Goal: Navigation & Orientation: Find specific page/section

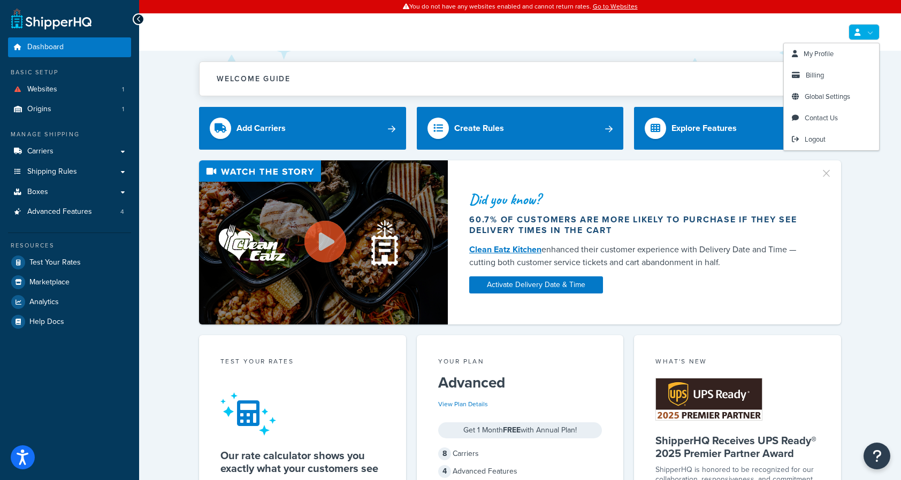
click at [865, 29] on link at bounding box center [863, 32] width 31 height 16
click at [836, 78] on link "Billing" at bounding box center [831, 75] width 95 height 21
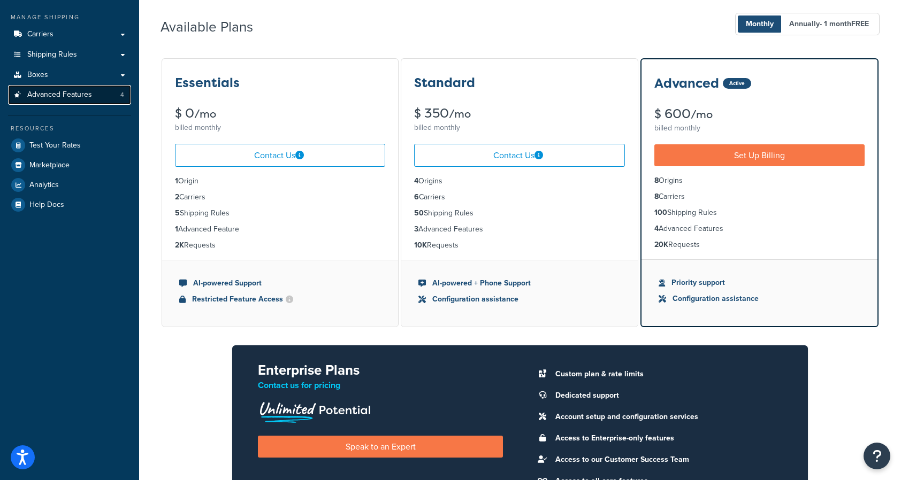
click at [65, 88] on link "Advanced Features 4" at bounding box center [69, 95] width 123 height 20
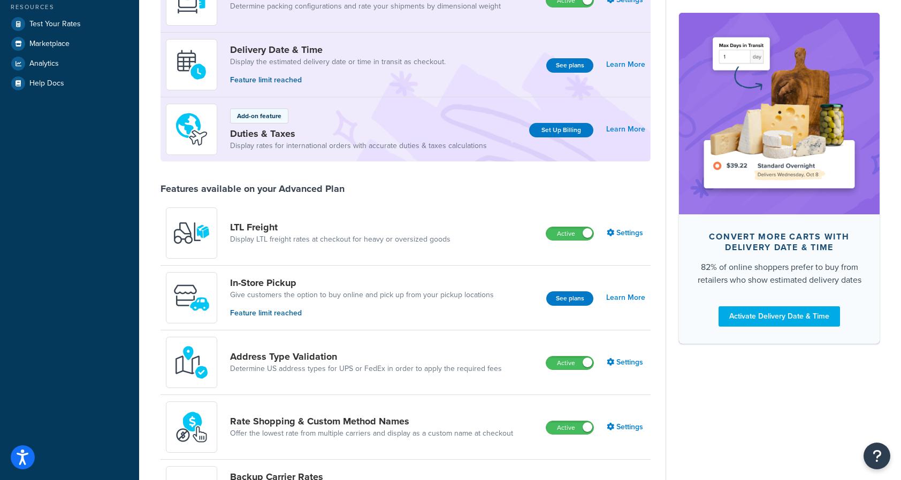
scroll to position [30, 0]
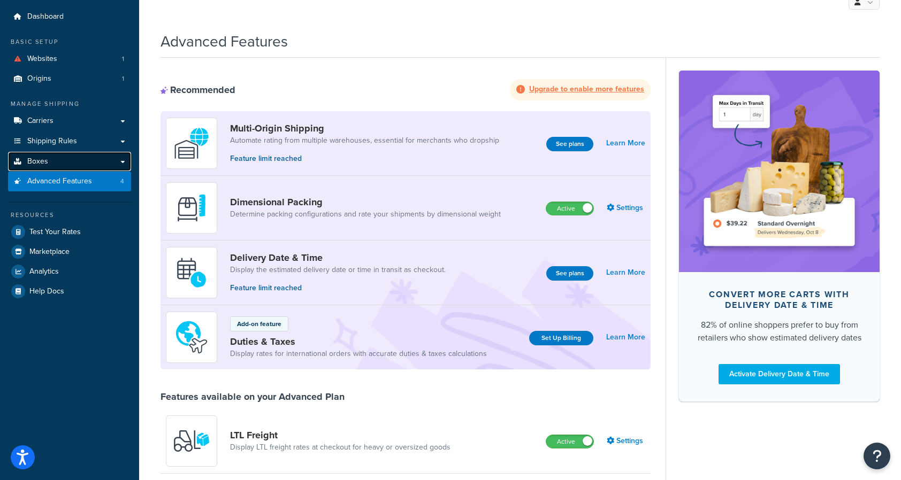
click at [69, 158] on link "Boxes" at bounding box center [69, 162] width 123 height 20
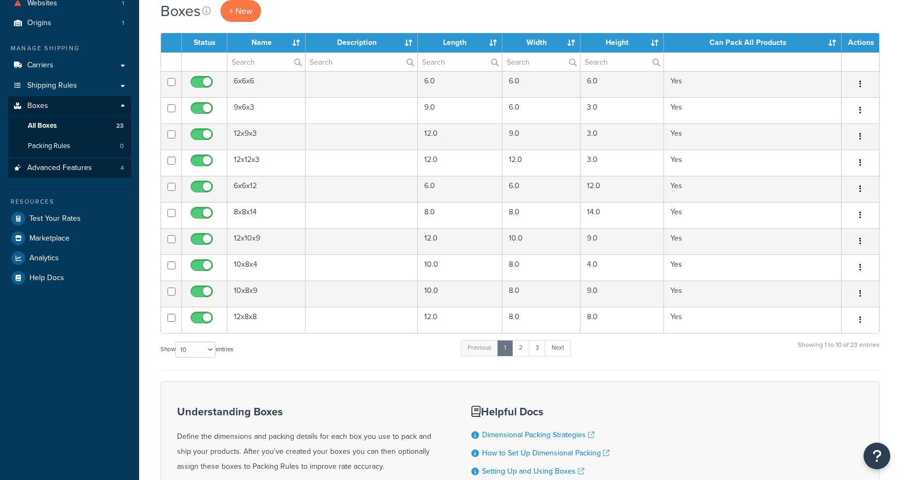
scroll to position [129, 0]
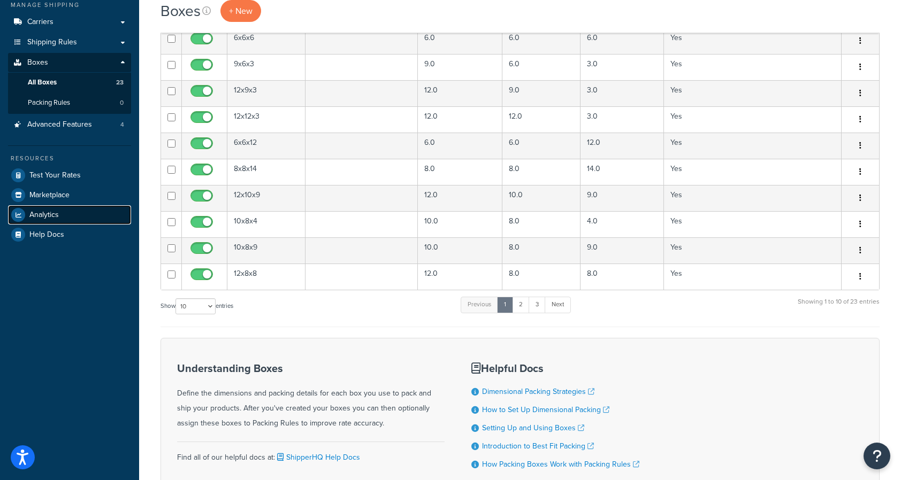
click at [62, 212] on link "Analytics" at bounding box center [69, 214] width 123 height 19
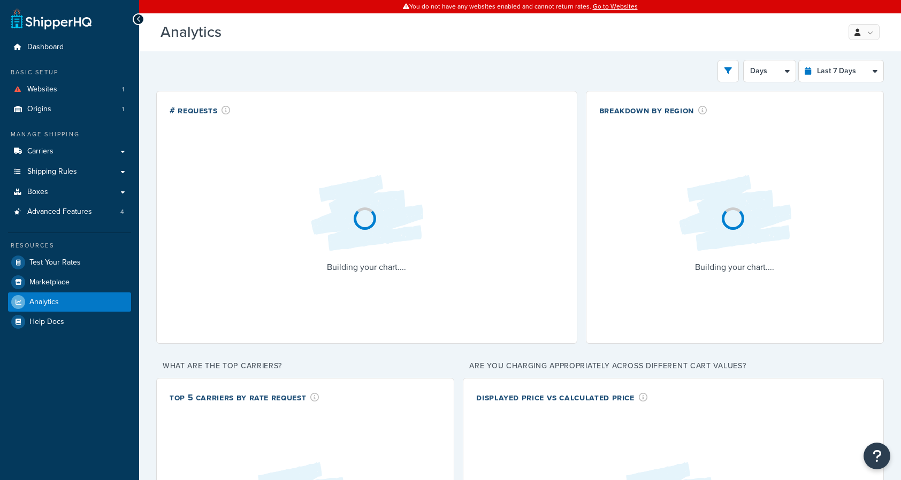
select select "last_7_days"
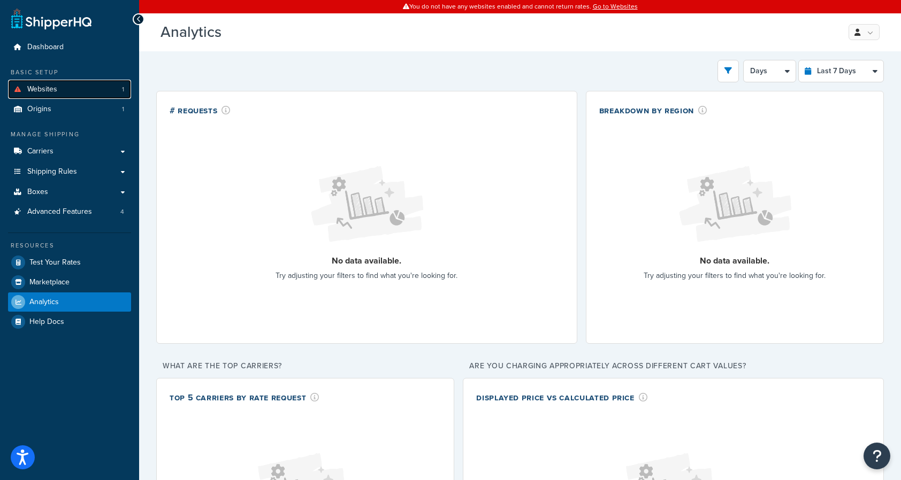
click at [105, 90] on link "Websites 1" at bounding box center [69, 90] width 123 height 20
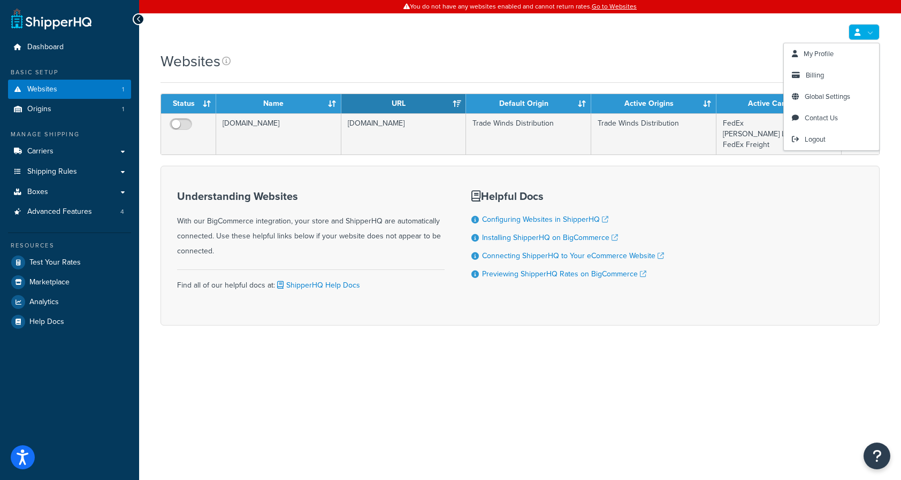
click at [870, 37] on link at bounding box center [863, 32] width 31 height 16
click at [840, 136] on link "Logout" at bounding box center [831, 139] width 95 height 21
